Goal: Information Seeking & Learning: Learn about a topic

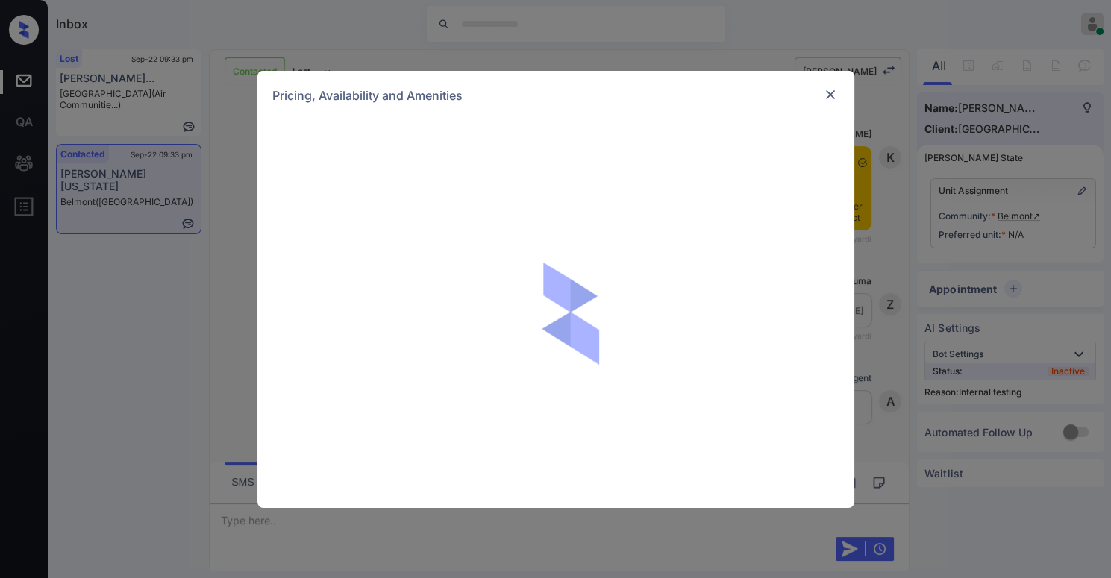
scroll to position [2310, 0]
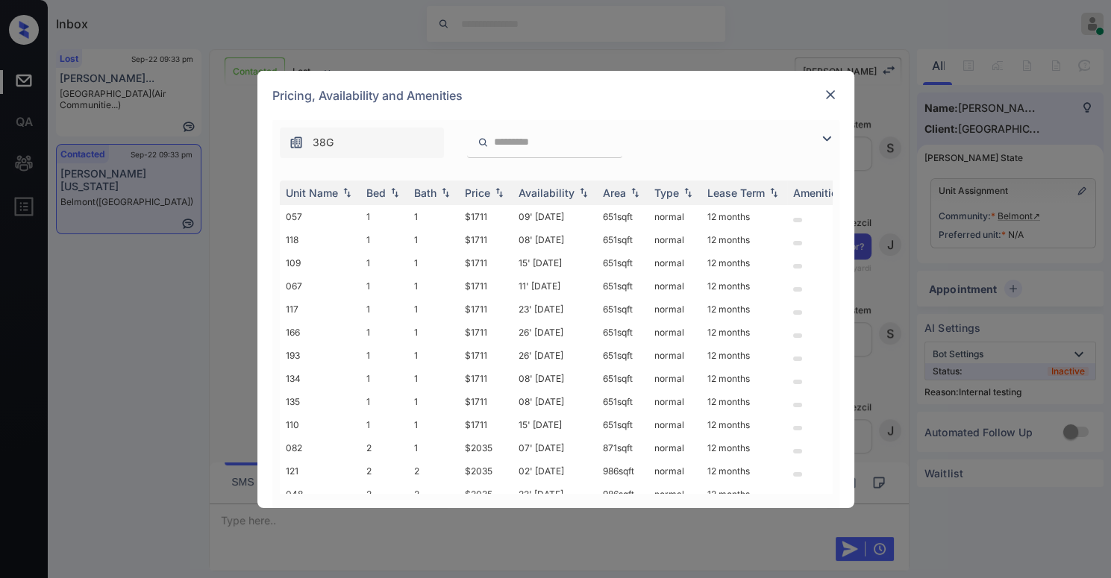
click at [847, 286] on div "**********" at bounding box center [555, 314] width 597 height 388
click at [470, 34] on div "**********" at bounding box center [555, 289] width 1111 height 578
click at [836, 91] on img at bounding box center [830, 94] width 15 height 15
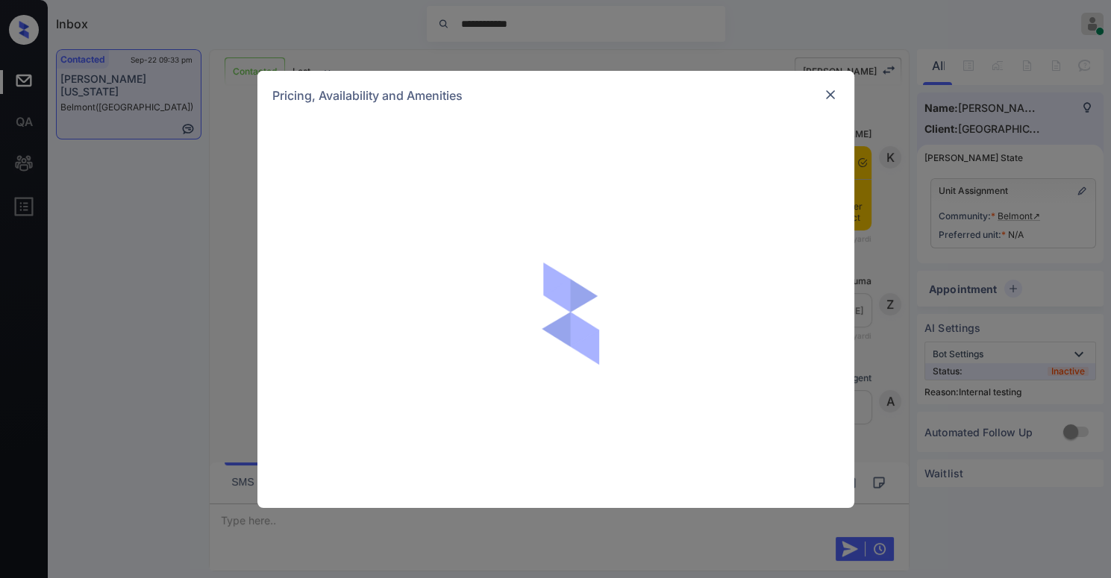
scroll to position [2331, 0]
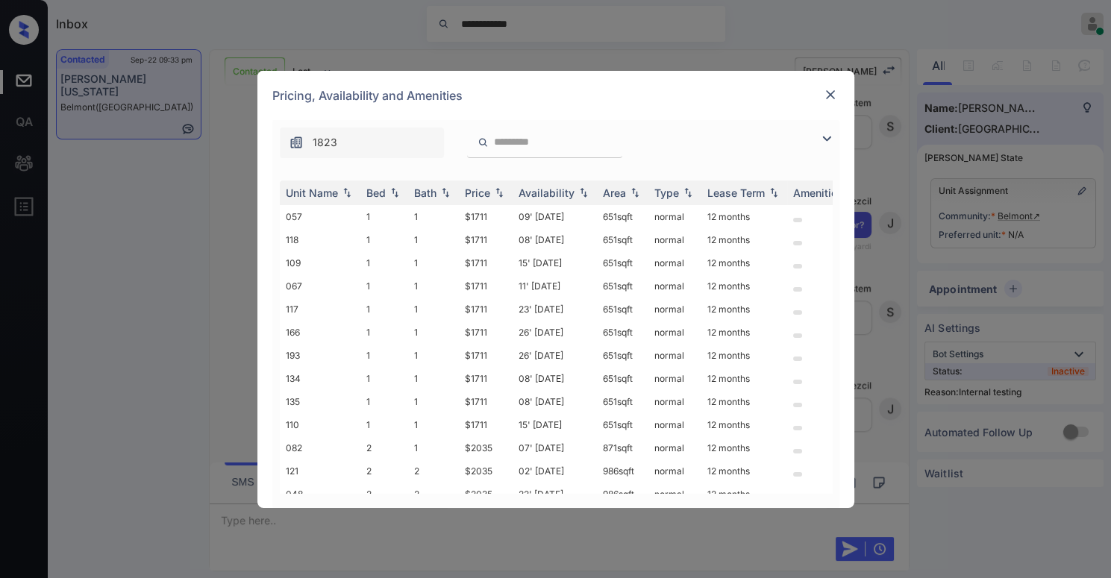
click at [822, 139] on img at bounding box center [826, 139] width 18 height 18
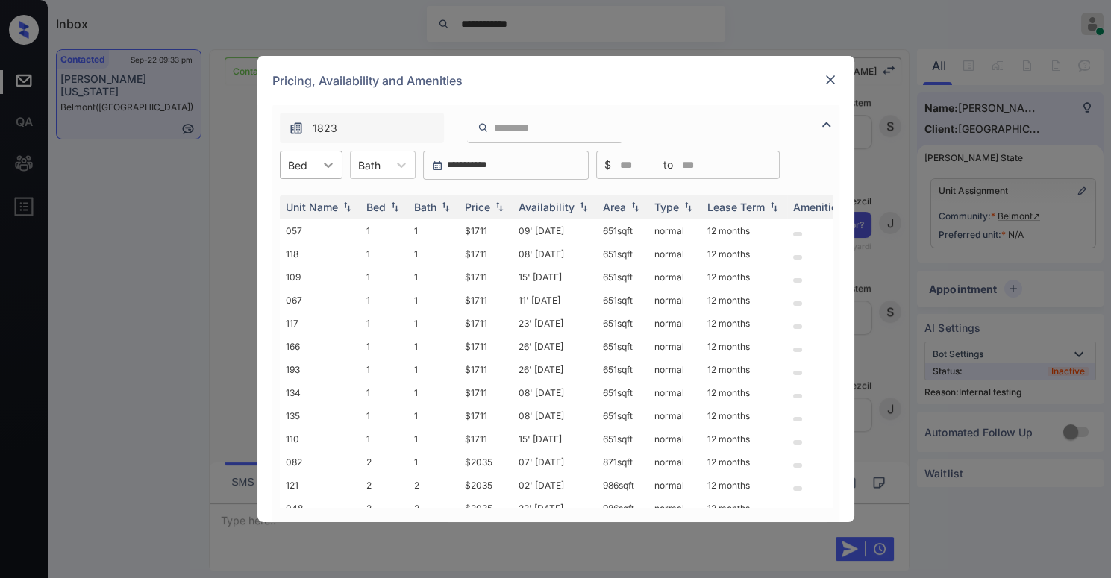
click at [315, 157] on div at bounding box center [328, 164] width 27 height 27
click at [320, 232] on div "2" at bounding box center [311, 228] width 63 height 27
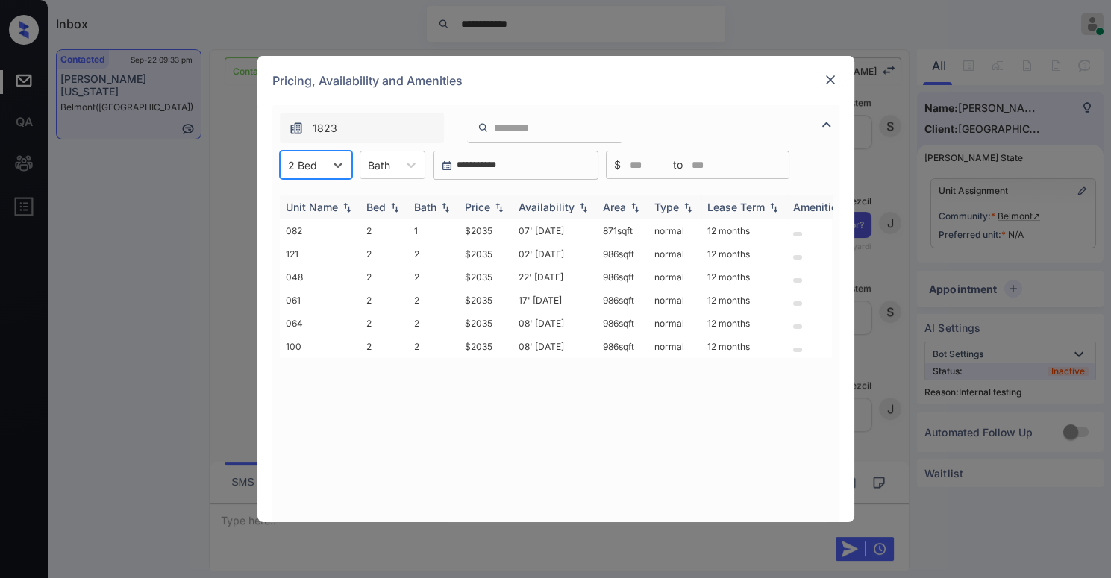
click at [497, 209] on img at bounding box center [499, 207] width 15 height 10
click at [497, 210] on img at bounding box center [499, 206] width 15 height 11
click at [498, 225] on td "$2035" at bounding box center [486, 230] width 54 height 23
click at [497, 253] on td "$2035" at bounding box center [486, 253] width 54 height 23
click at [497, 252] on td "$2035" at bounding box center [486, 253] width 54 height 23
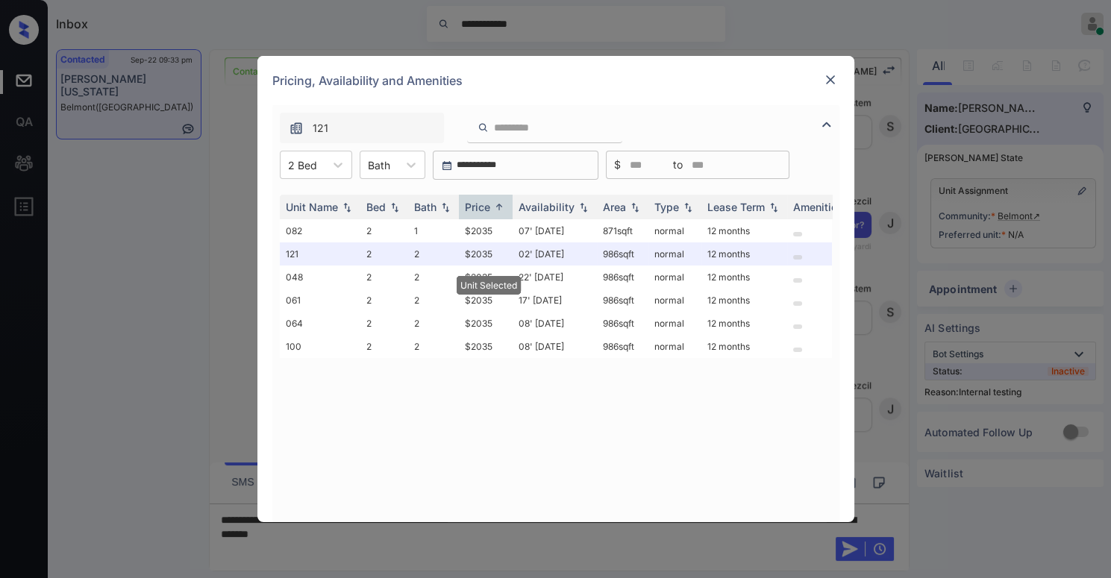
click at [830, 86] on img at bounding box center [830, 79] width 15 height 15
